Goal: Obtain resource: Obtain resource

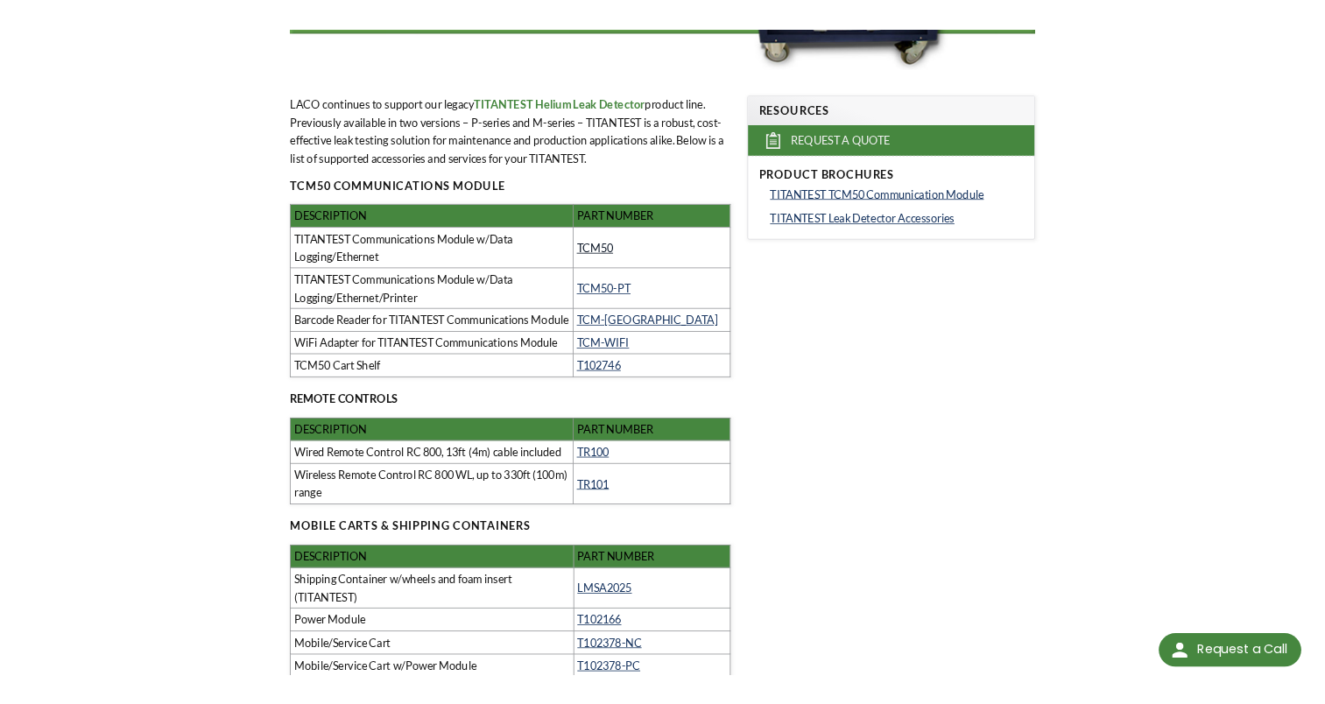
scroll to position [350, 0]
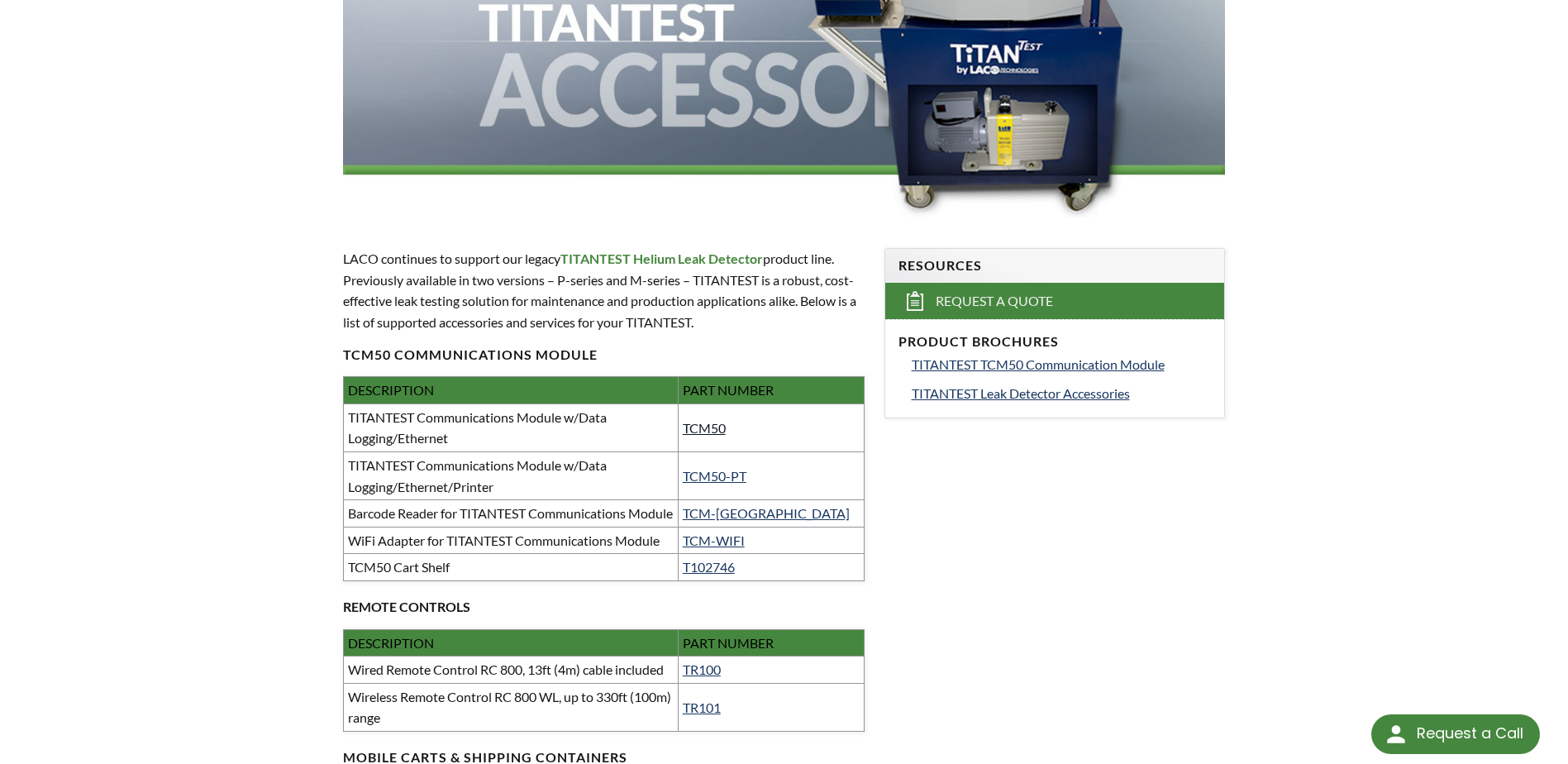
click at [721, 426] on link "TCM50" at bounding box center [704, 428] width 43 height 16
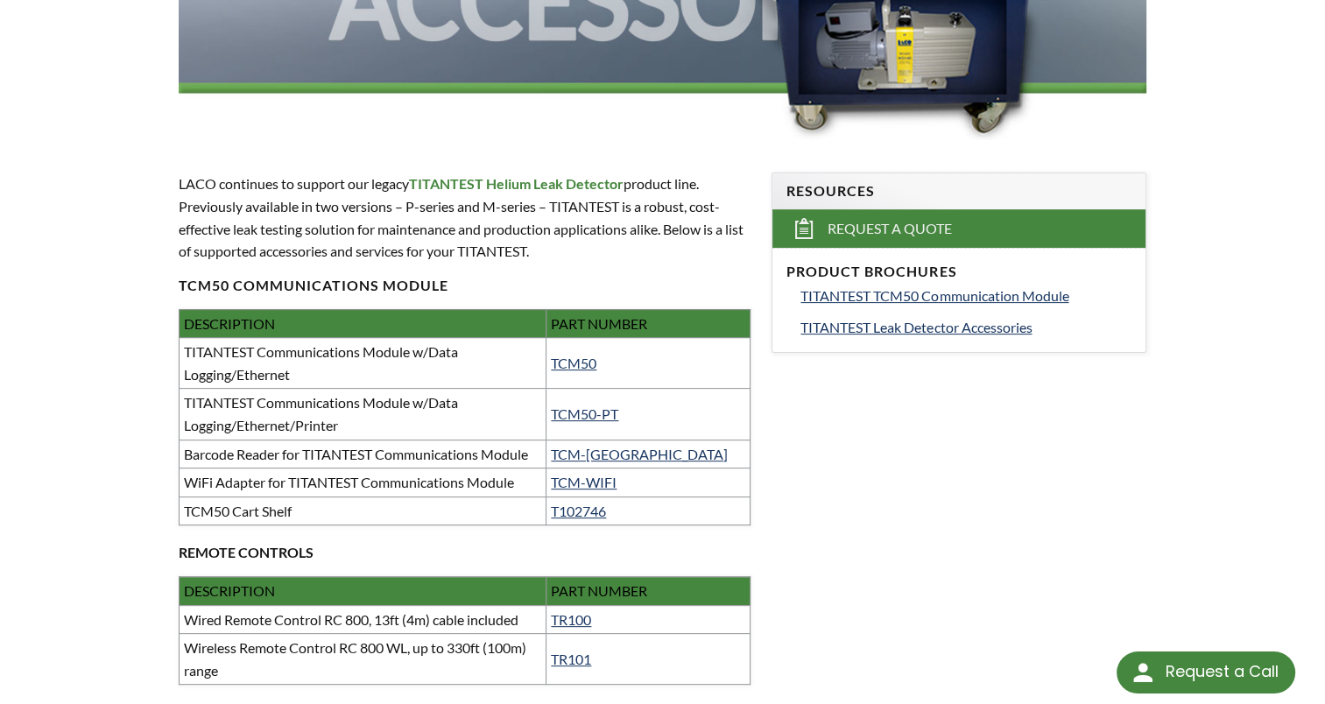
scroll to position [0, 0]
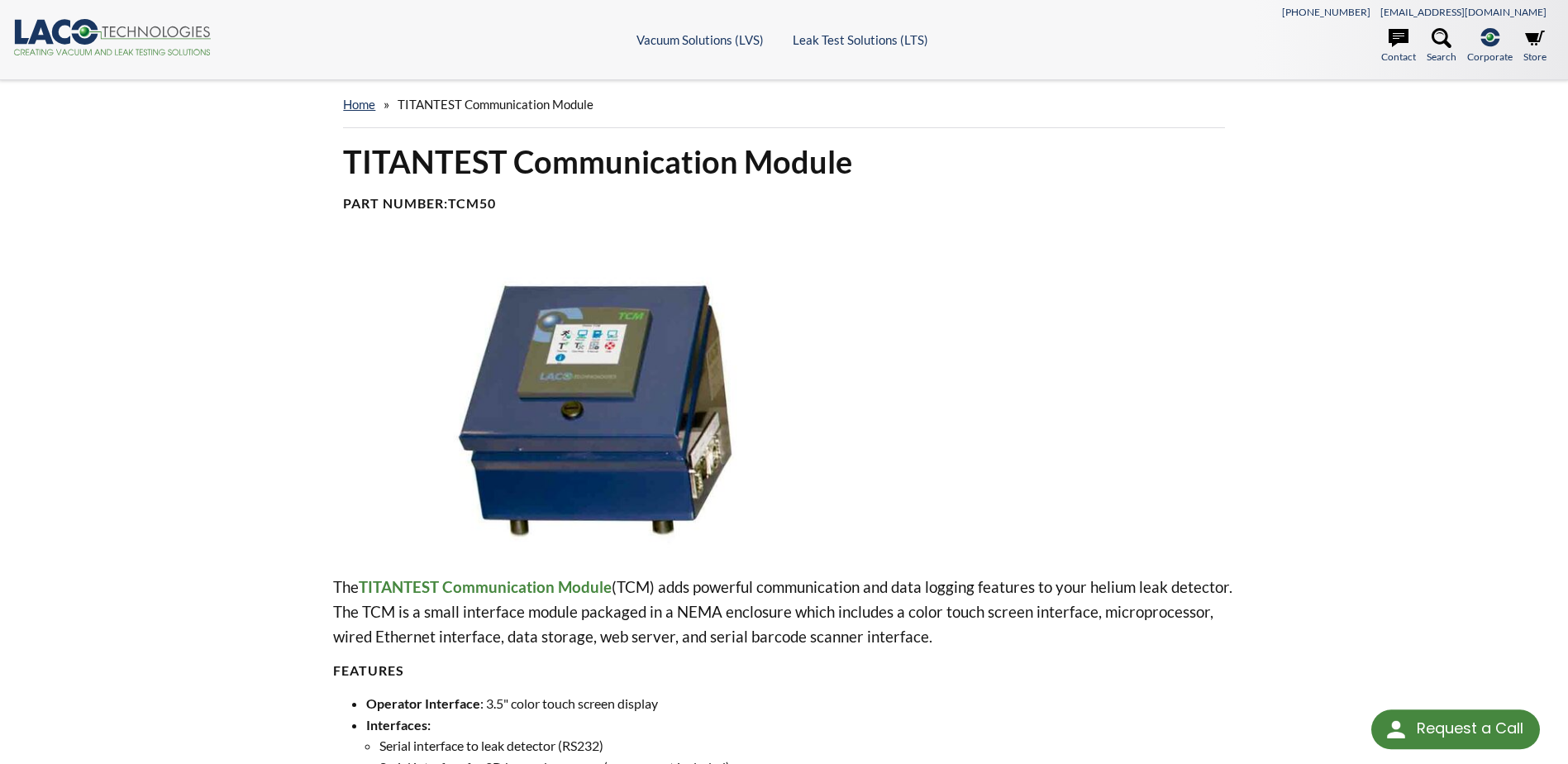
select select "Language Translate Widget"
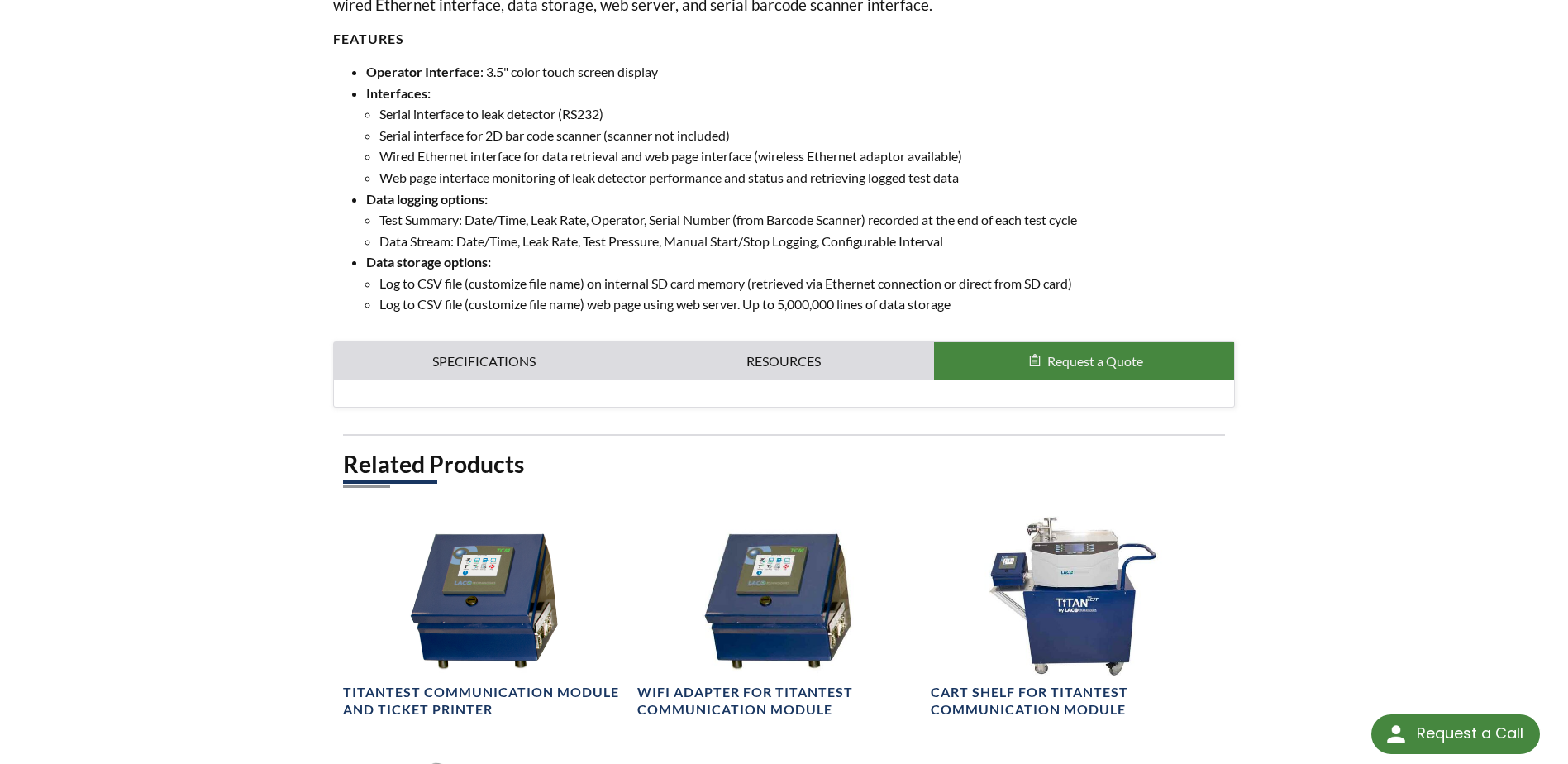
scroll to position [661, 0]
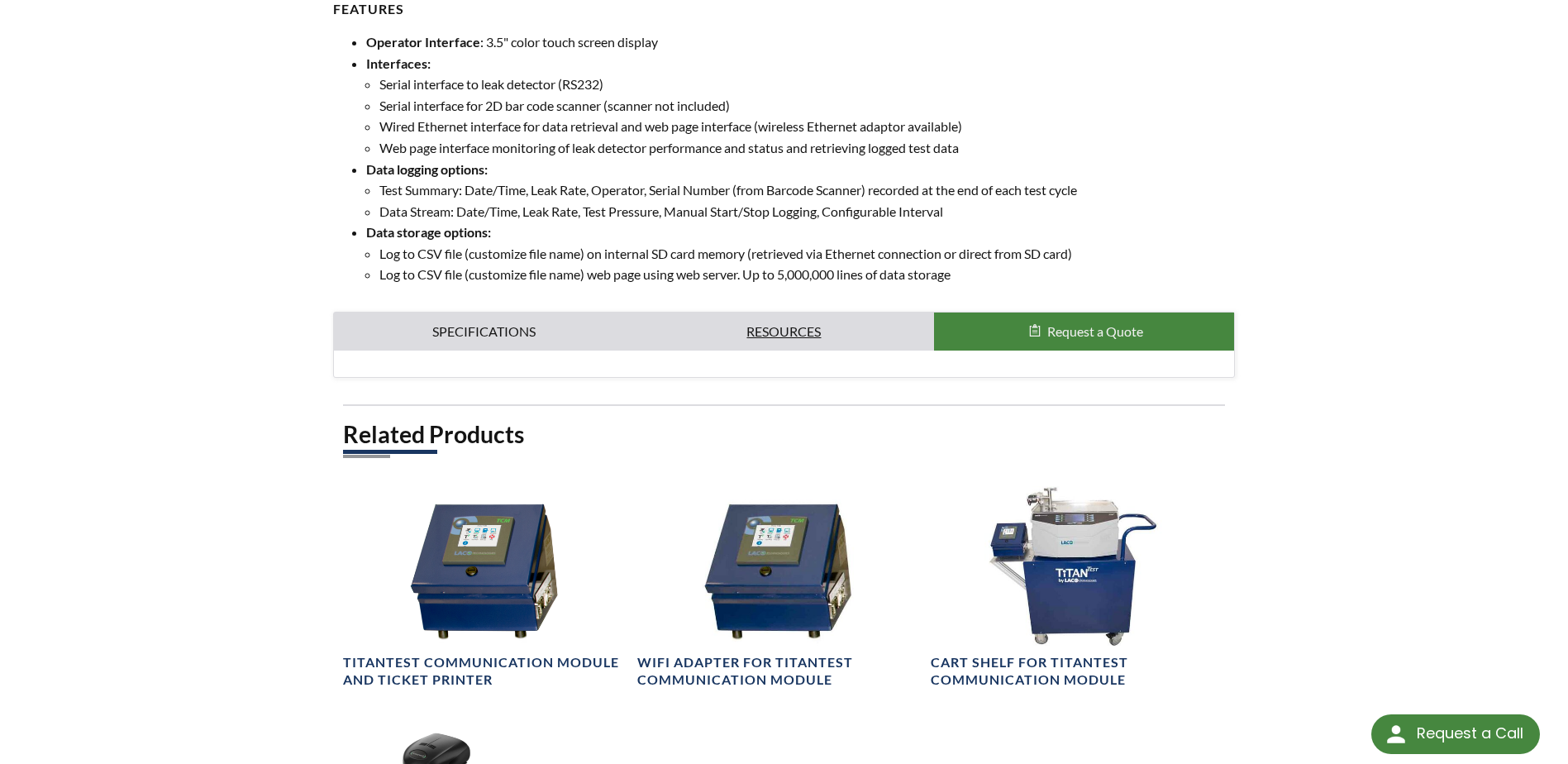
click at [794, 343] on link "Resources" at bounding box center [784, 331] width 300 height 38
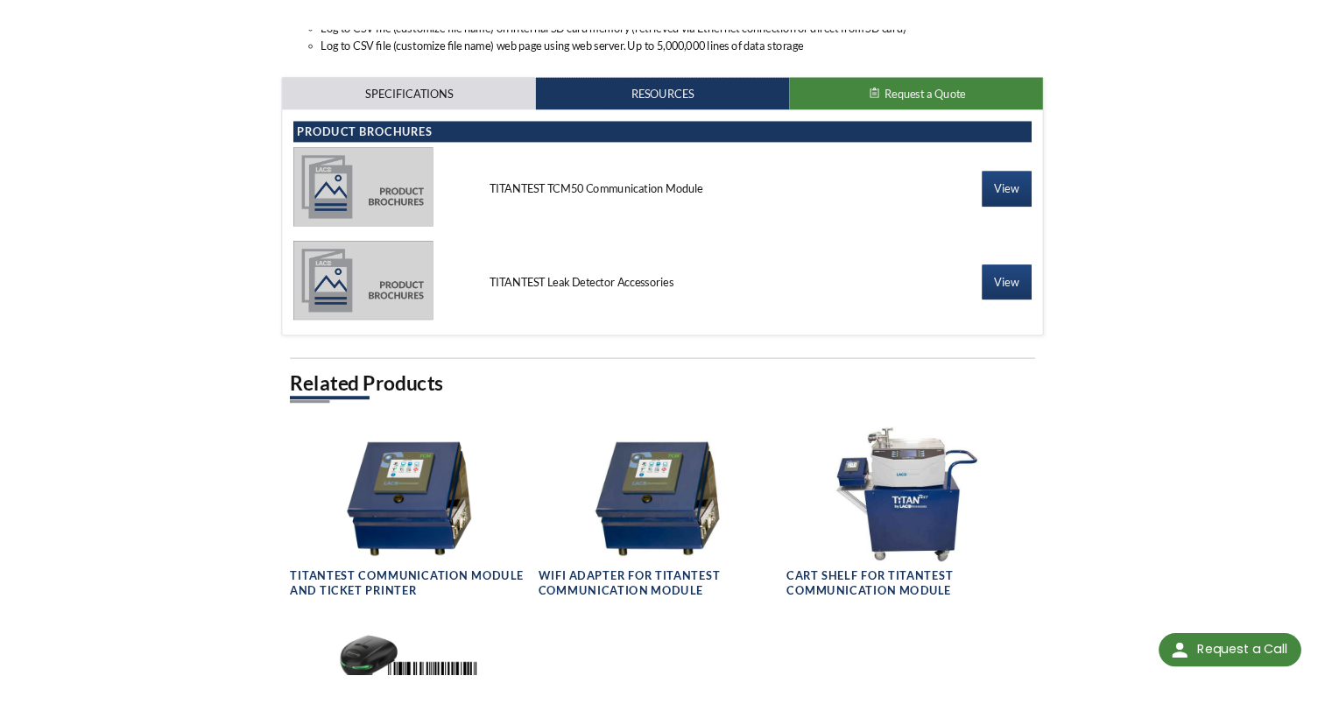
scroll to position [963, 0]
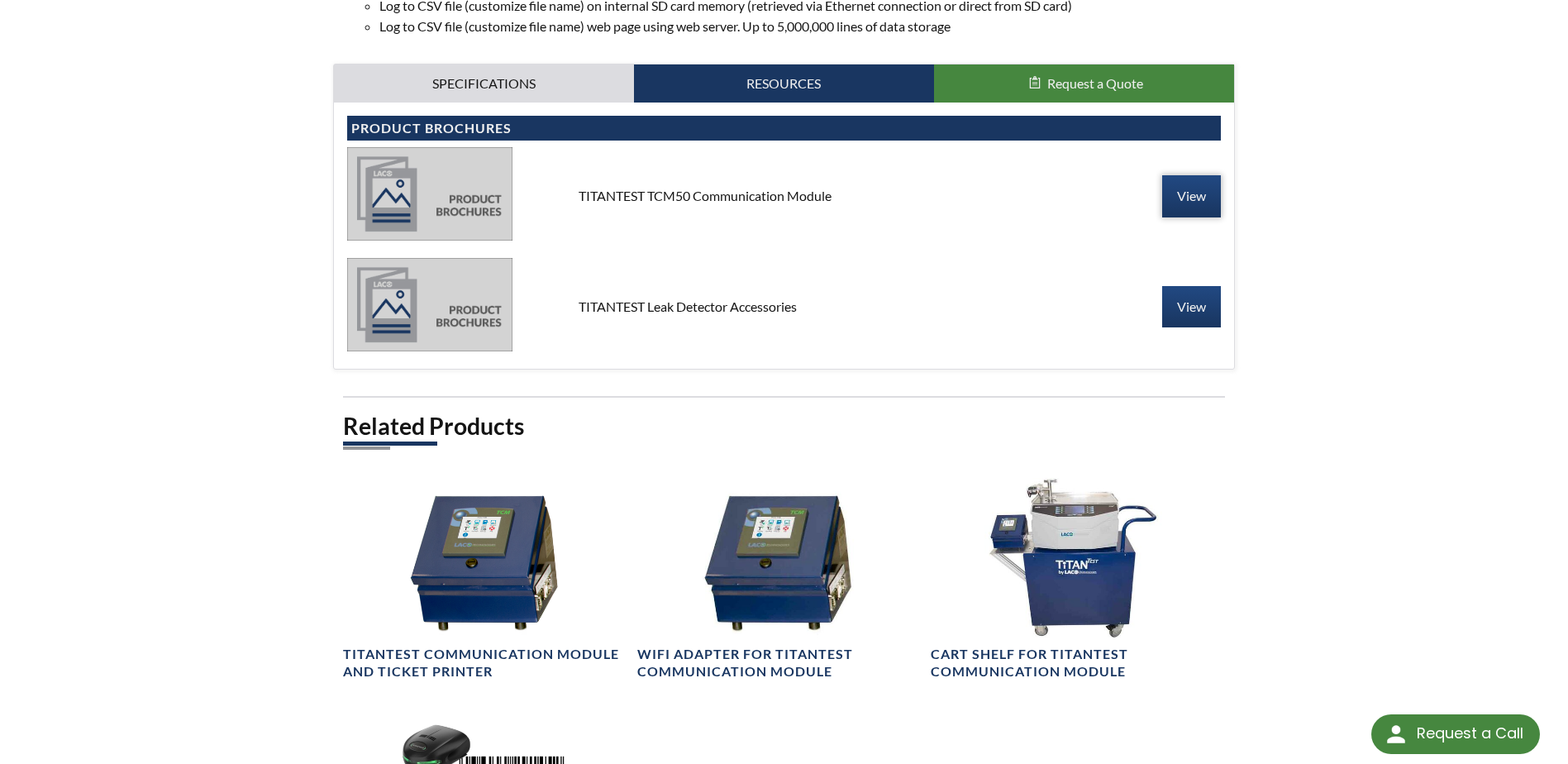
click at [1182, 196] on link "View" at bounding box center [1191, 196] width 59 height 42
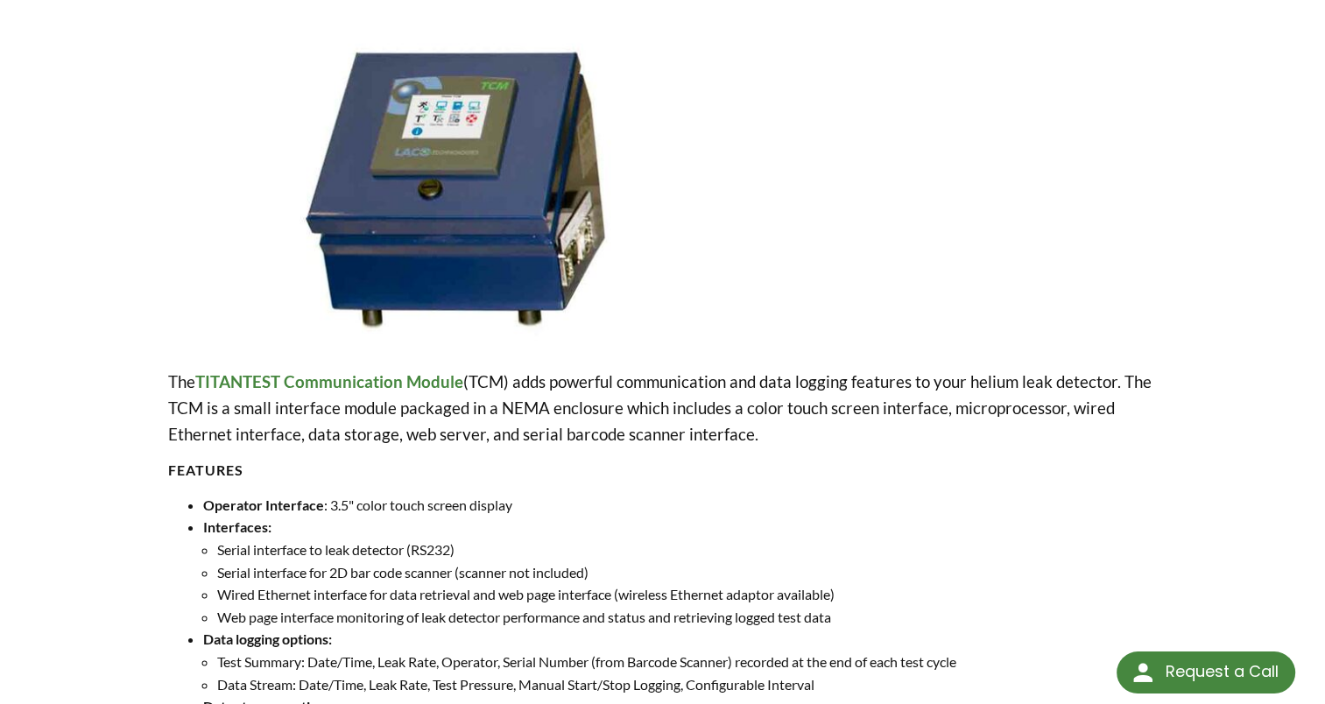
scroll to position [0, 0]
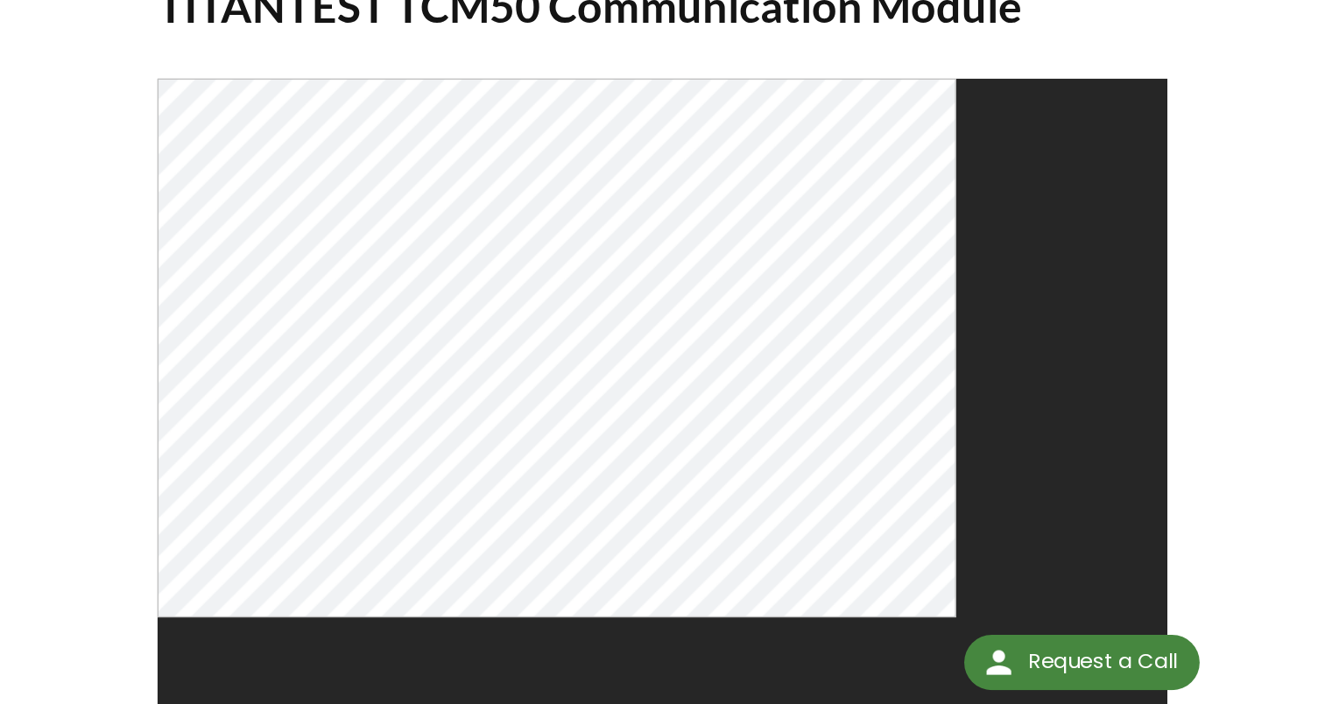
scroll to position [140, 0]
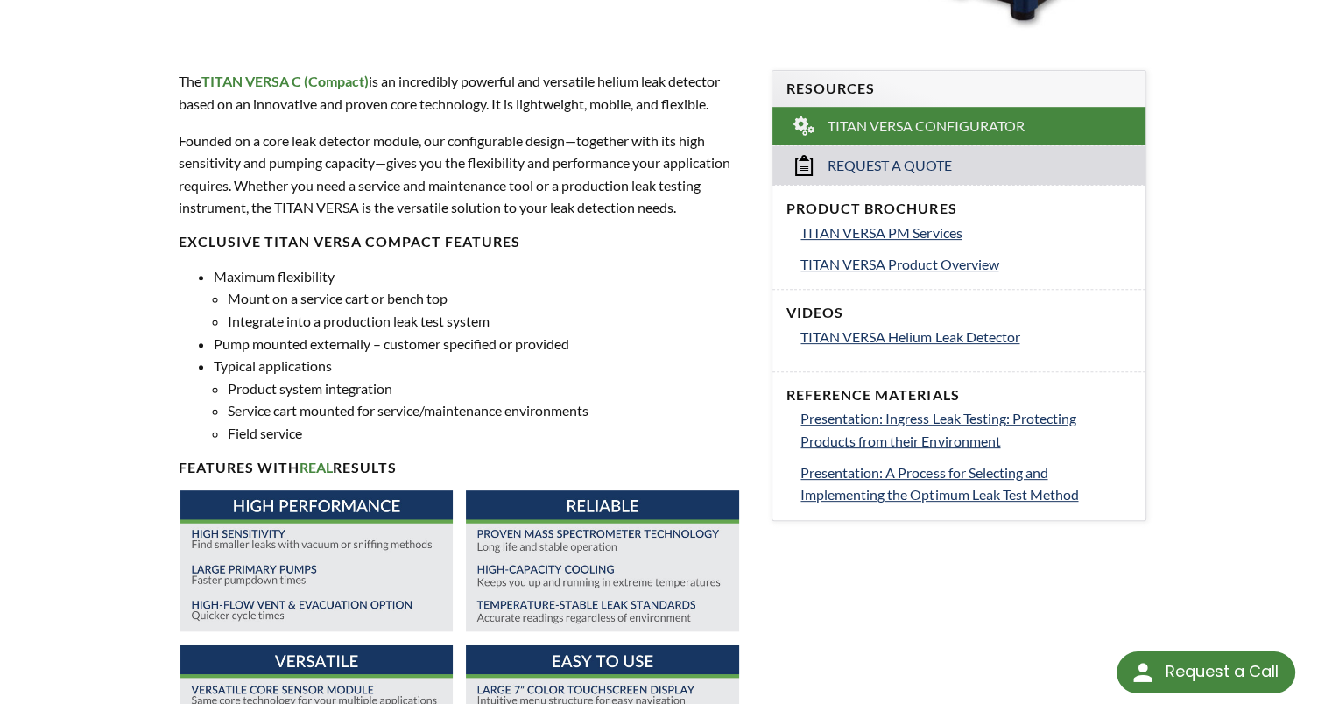
scroll to position [563, 0]
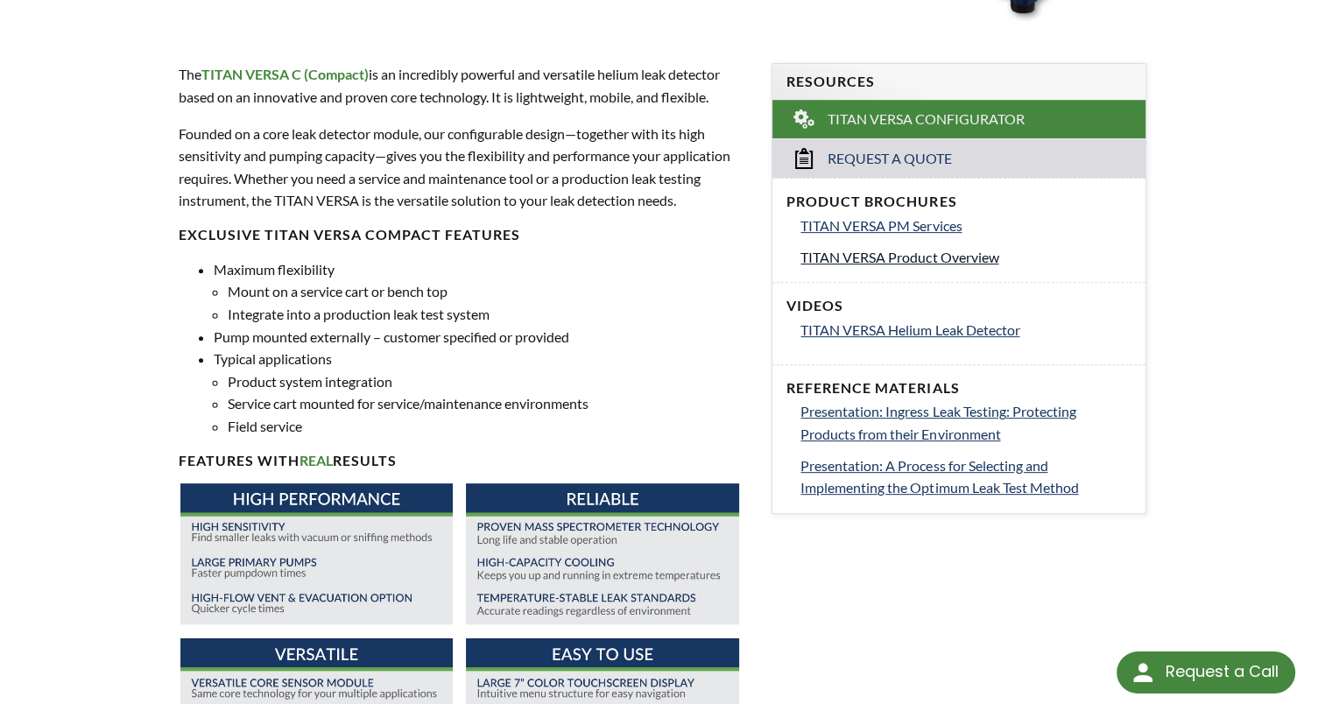
click at [890, 255] on span "TITAN VERSA Product Overview" at bounding box center [899, 257] width 198 height 17
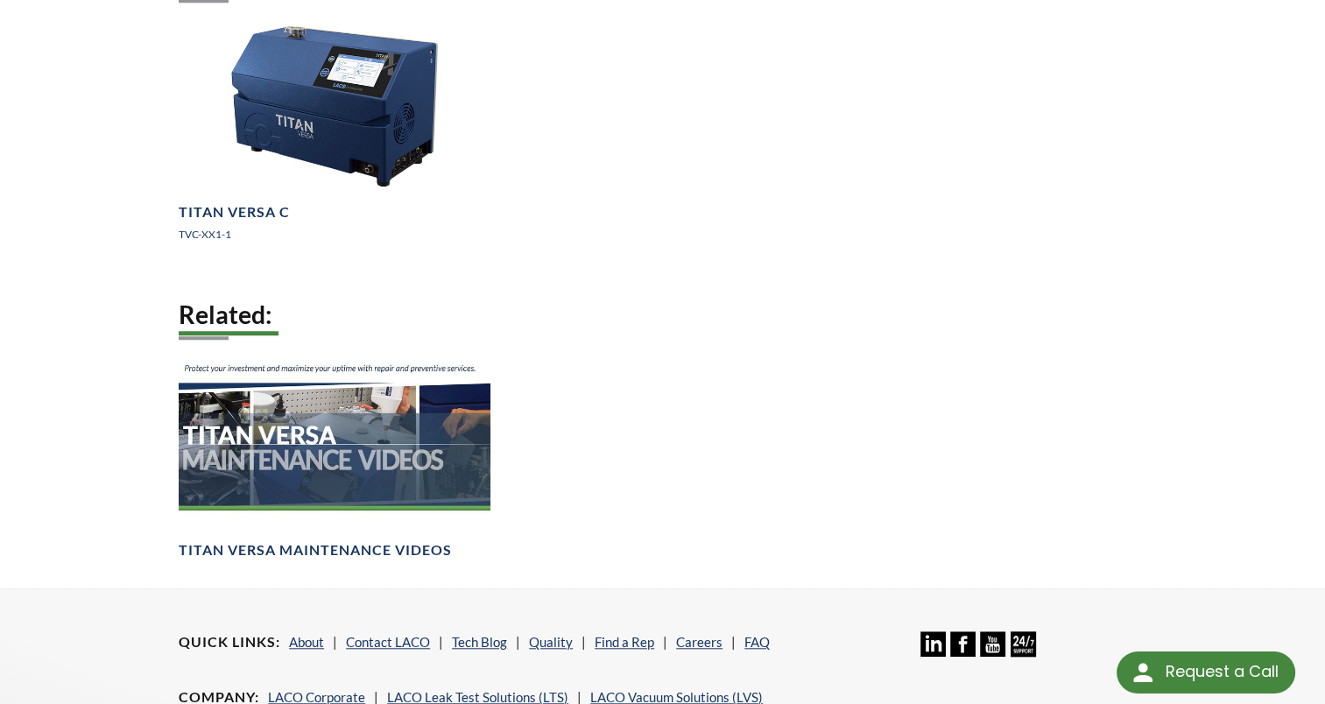
scroll to position [1443, 0]
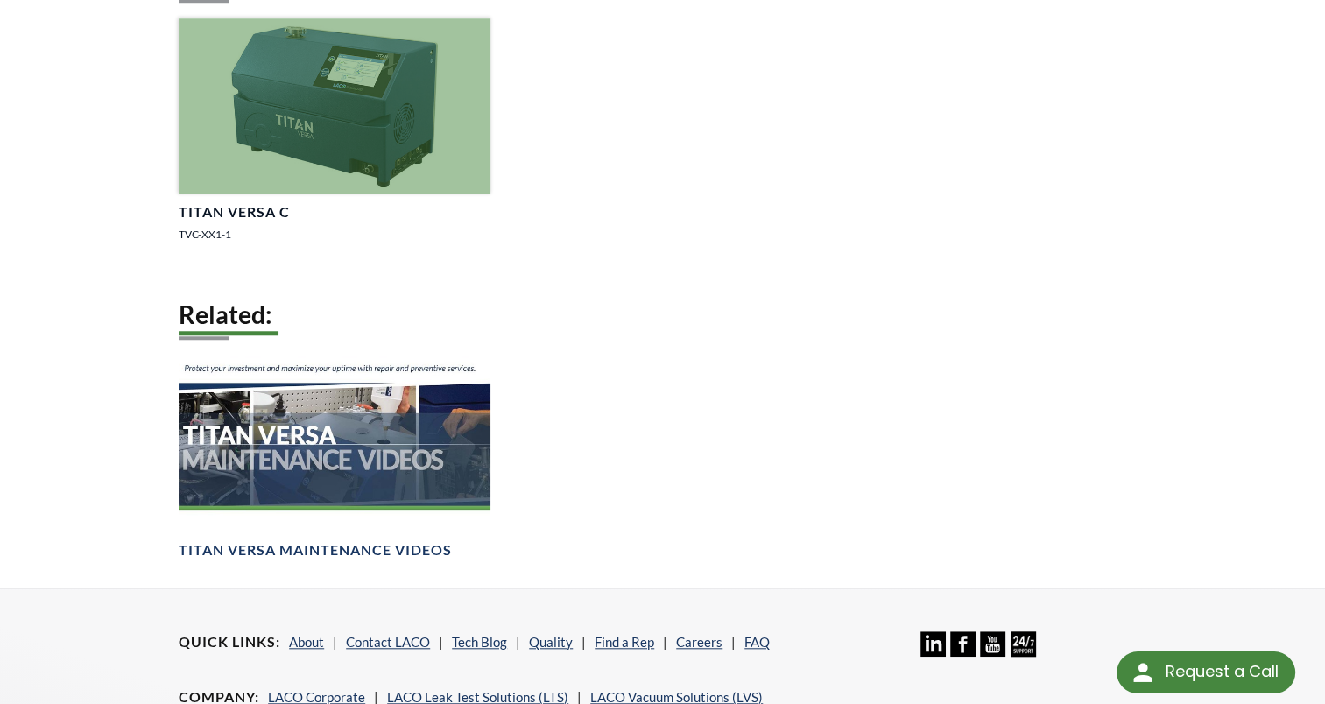
click at [348, 102] on div at bounding box center [335, 105] width 312 height 175
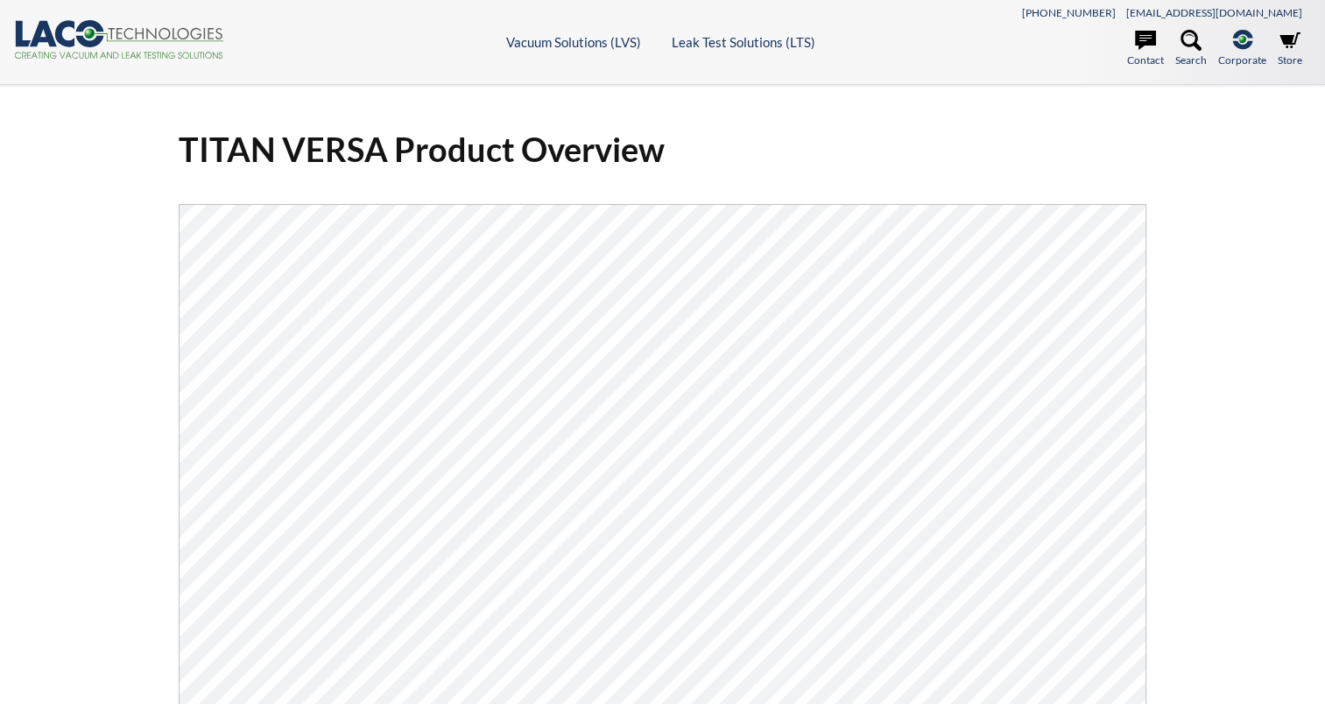
select select "Language Translate Widget"
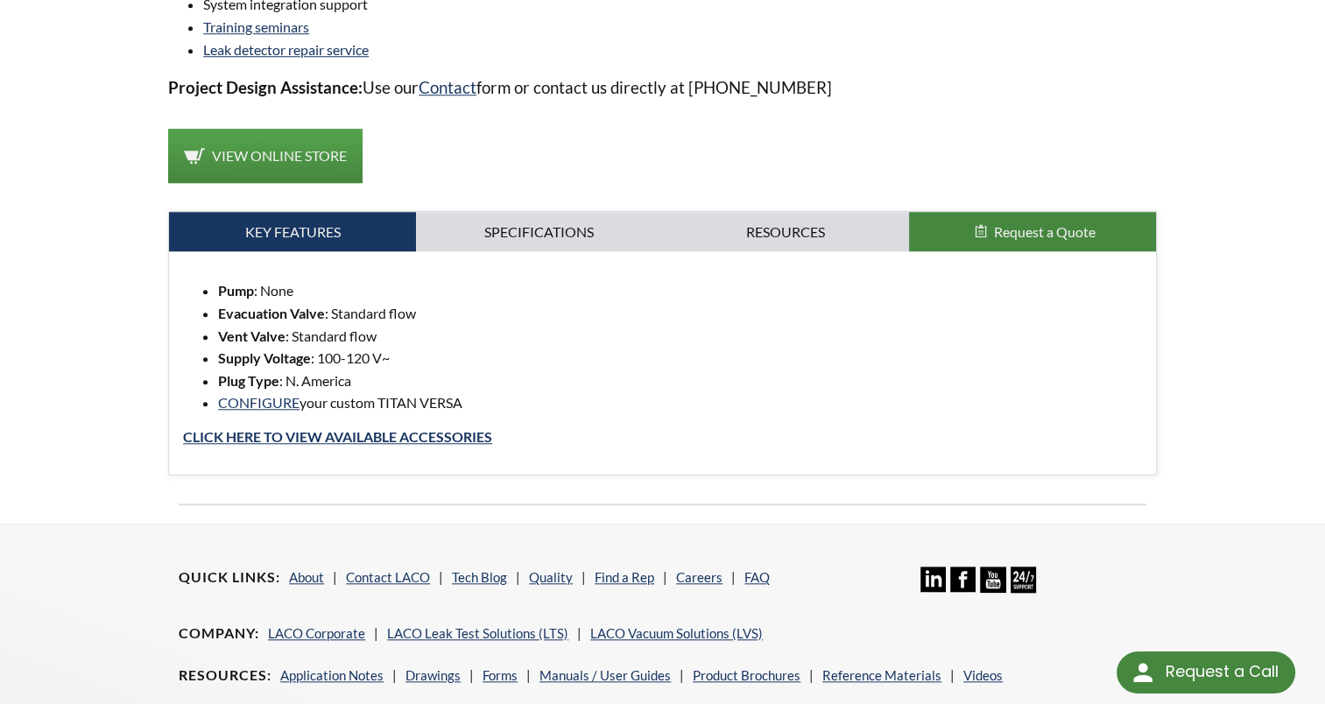
scroll to position [1529, 0]
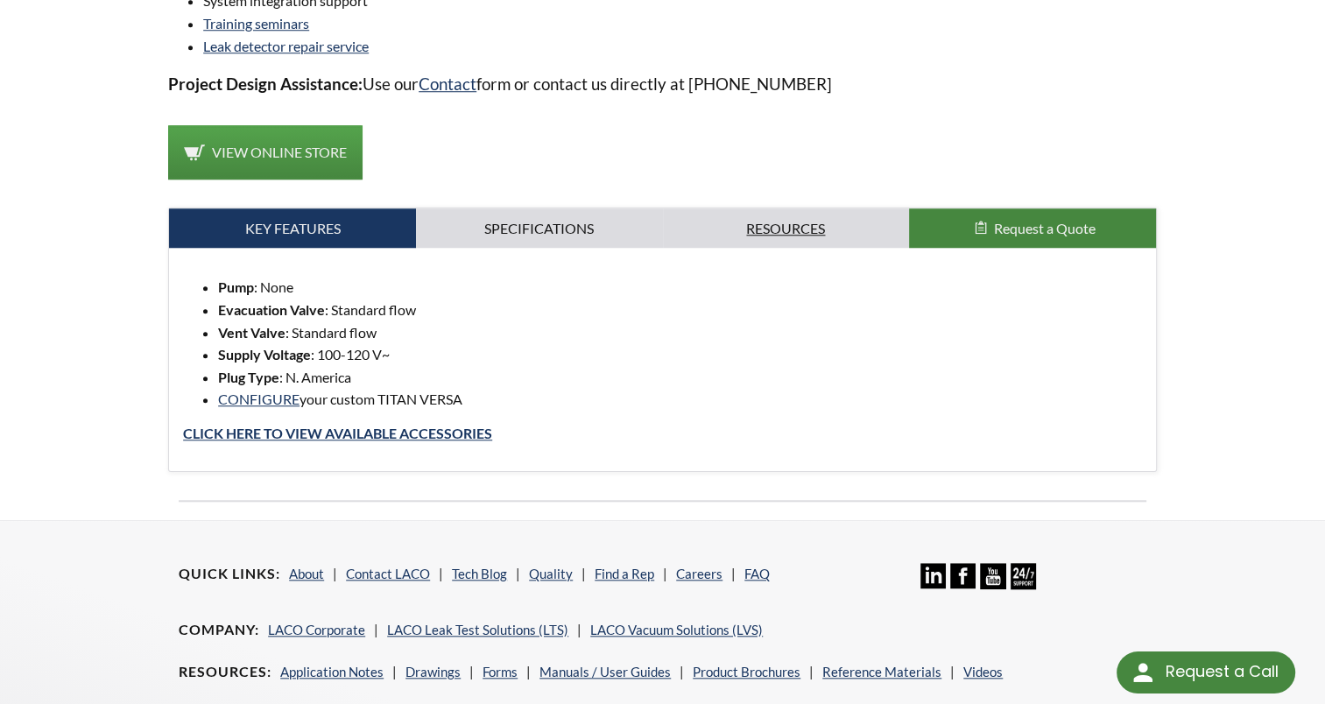
click at [795, 234] on link "Resources" at bounding box center [786, 228] width 247 height 40
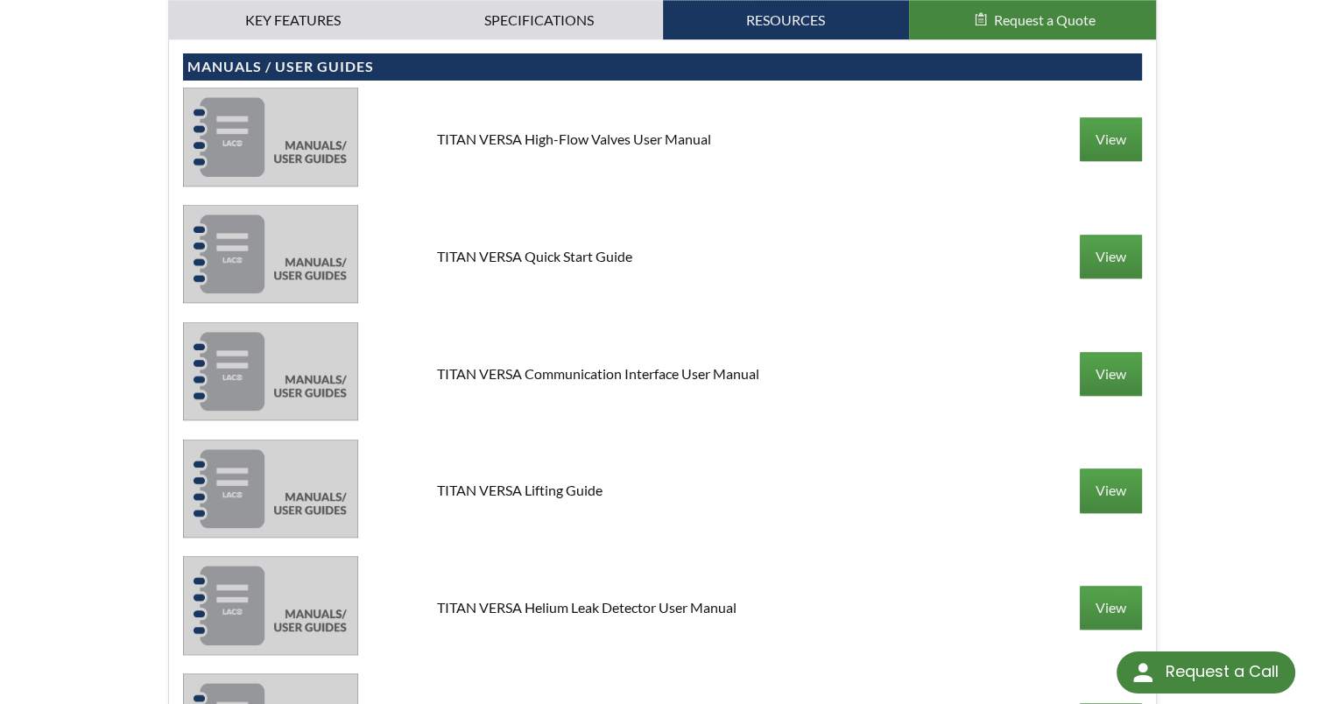
scroll to position [1735, 0]
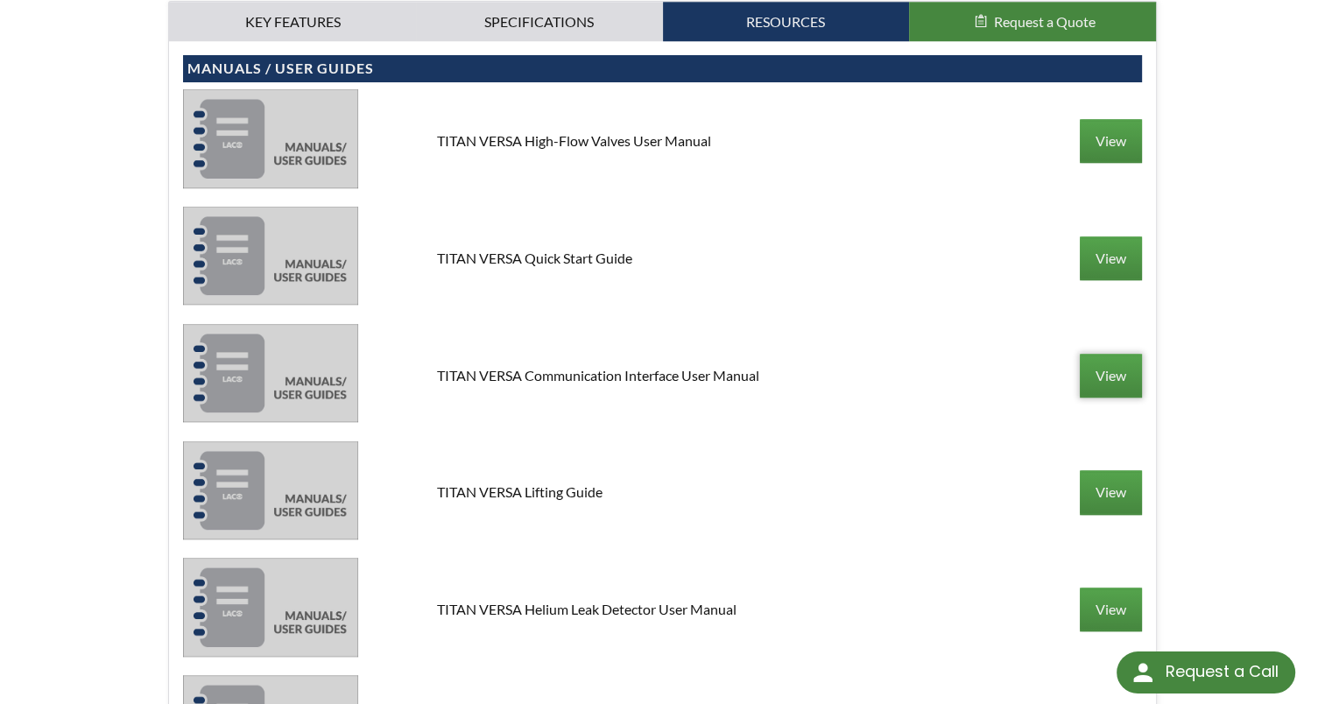
click at [1113, 376] on link "View" at bounding box center [1111, 376] width 62 height 44
click at [1114, 261] on link "View" at bounding box center [1111, 258] width 62 height 44
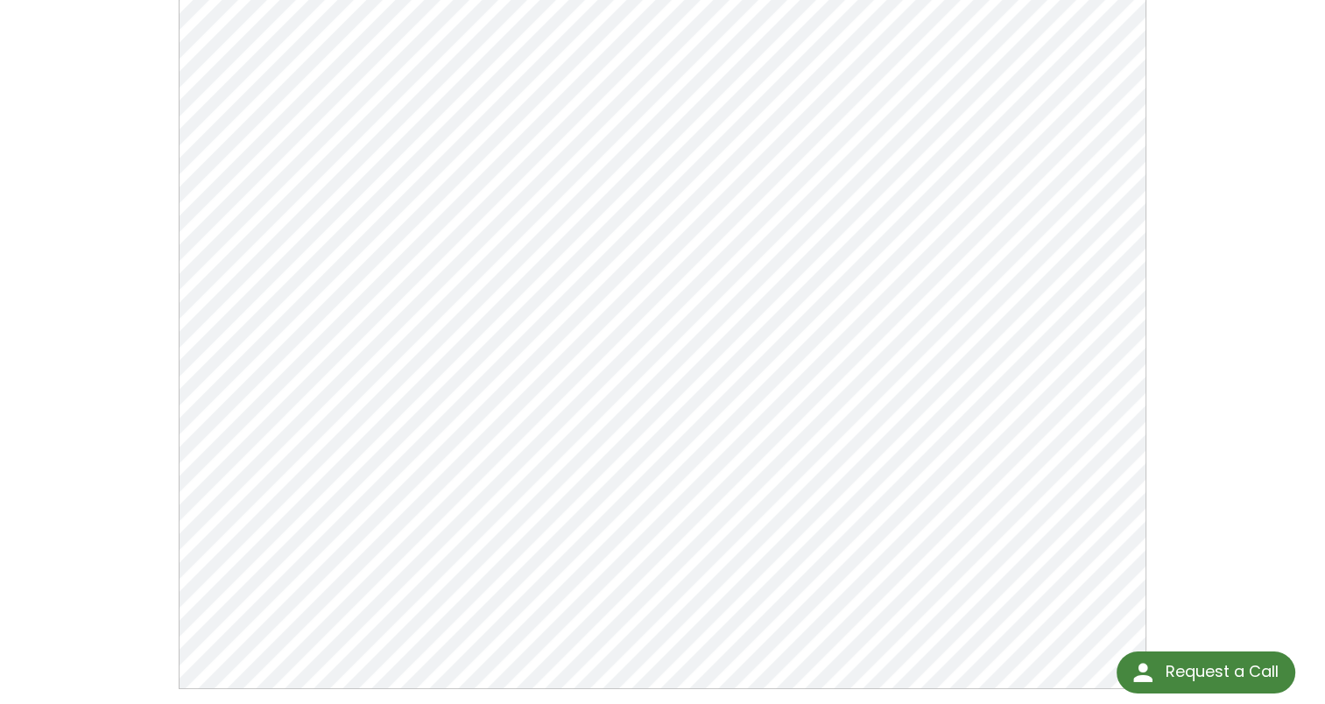
scroll to position [217, 0]
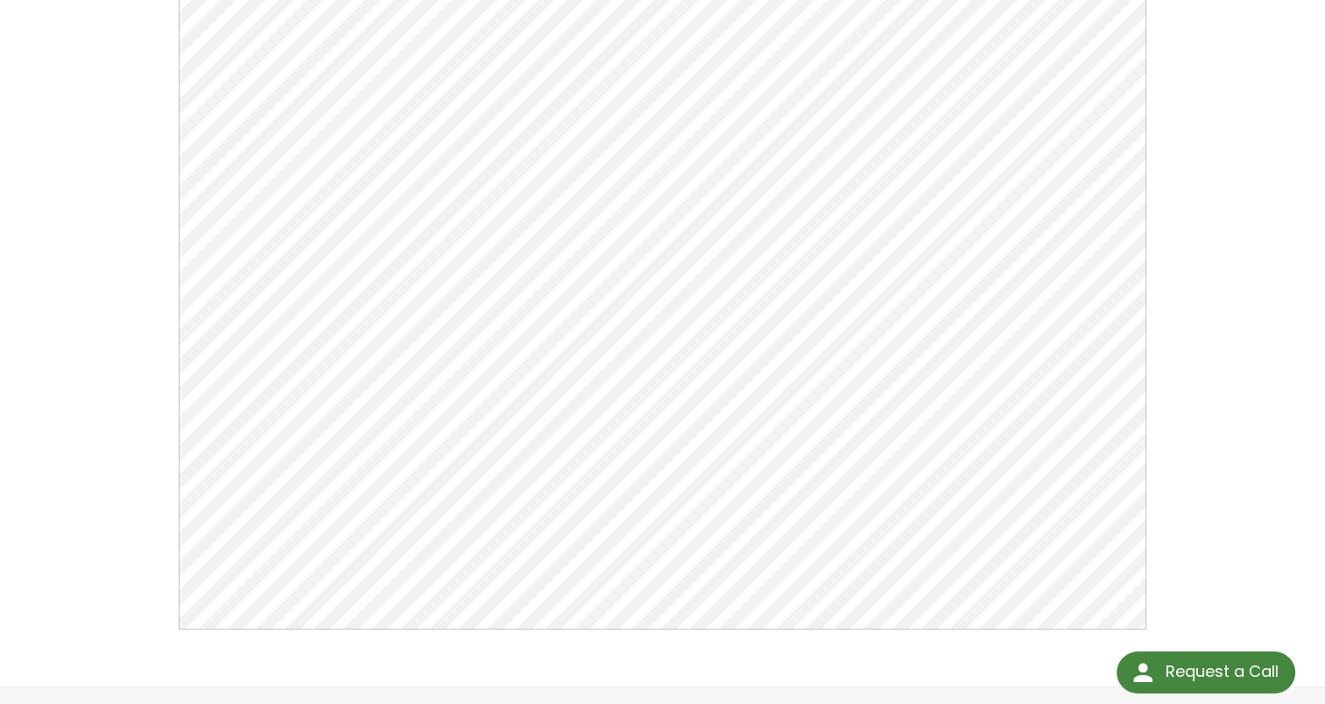
scroll to position [279, 0]
